Goal: Task Accomplishment & Management: Complete application form

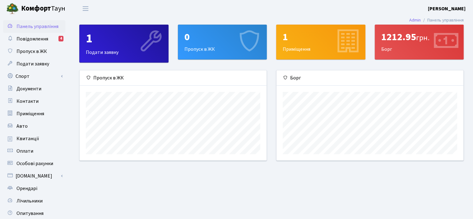
scroll to position [90, 187]
click at [35, 80] on link "Спорт" at bounding box center [34, 76] width 62 height 12
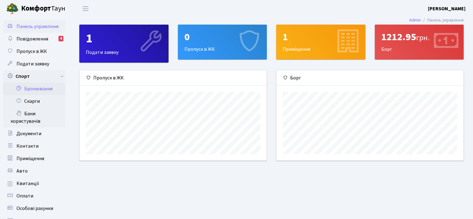
click at [42, 87] on link "Бронювання" at bounding box center [34, 88] width 62 height 12
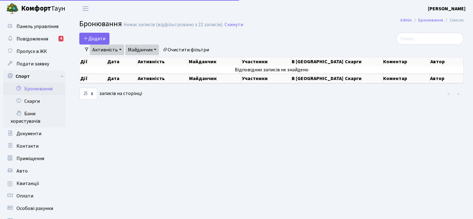
select select "25"
click at [116, 51] on link "Активність" at bounding box center [107, 49] width 34 height 11
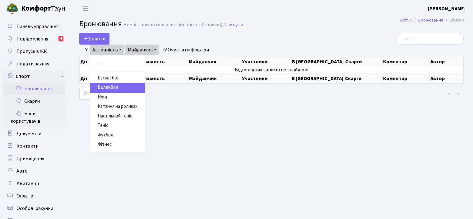
click at [123, 89] on link "Волейбол" at bounding box center [117, 88] width 55 height 10
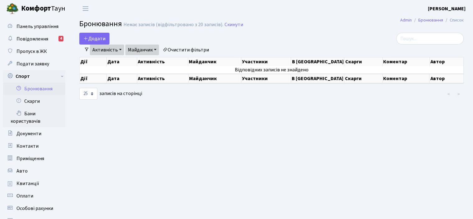
click at [153, 50] on link "Майданчик" at bounding box center [142, 49] width 34 height 11
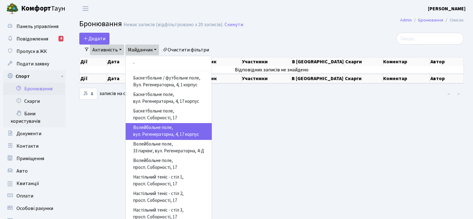
click at [188, 133] on link "Волейбольне поле, вул. Регенераторна, 4, 17 корпус" at bounding box center [169, 131] width 86 height 16
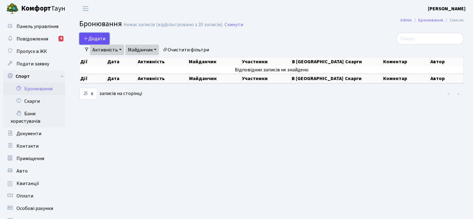
click at [99, 37] on button "Додати" at bounding box center [94, 39] width 30 height 12
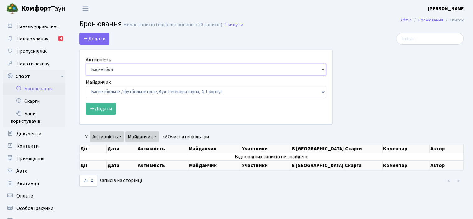
click at [322, 68] on select "Баскетбол Волейбол Йога Катання на роликах Настільний теніс Теніс Футбол Фітнес" at bounding box center [206, 69] width 240 height 12
select select "4"
click at [86, 63] on select "Баскетбол Волейбол Йога Катання на роликах Настільний теніс Теніс Футбол Фітнес" at bounding box center [206, 69] width 240 height 12
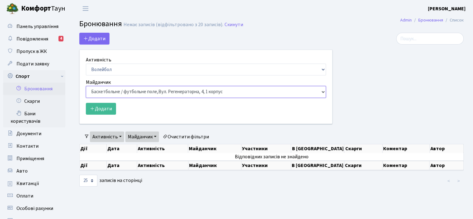
click at [324, 92] on select "Баскетбольне / футбольне поле, Вул. Регенераторна, 4, 1 корпус Баскетбольне пол…" at bounding box center [206, 92] width 240 height 12
select select "4"
click at [86, 86] on select "Баскетбольне / футбольне поле, Вул. Регенераторна, 4, 1 корпус Баскетбольне пол…" at bounding box center [206, 92] width 240 height 12
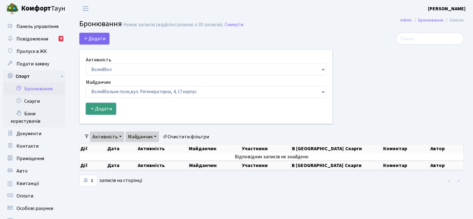
click at [102, 111] on button "Додати" at bounding box center [101, 109] width 30 height 12
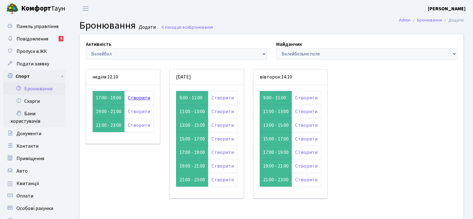
click at [144, 99] on link "Створити" at bounding box center [139, 97] width 22 height 7
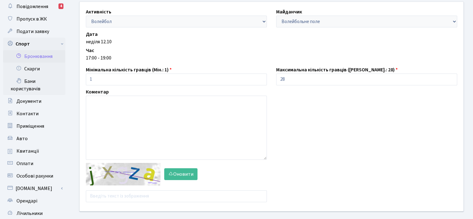
scroll to position [33, 0]
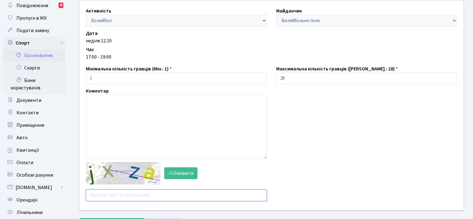
click at [146, 197] on input "text" at bounding box center [176, 195] width 181 height 12
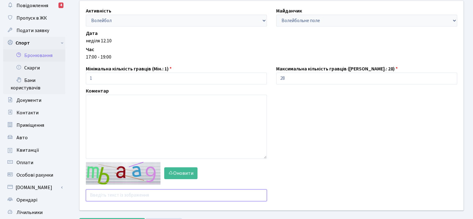
type input "f"
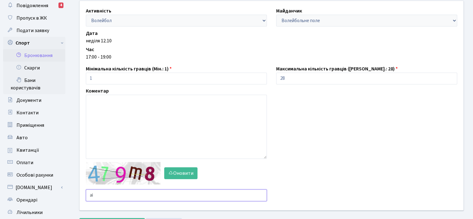
type input "a"
type input "rmufb"
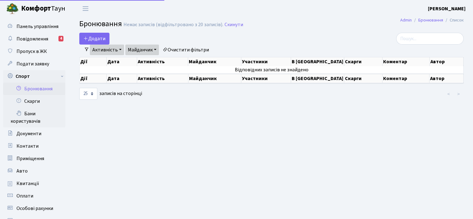
select select "25"
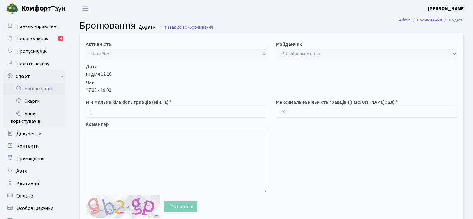
scroll to position [33, 0]
